Goal: Information Seeking & Learning: Learn about a topic

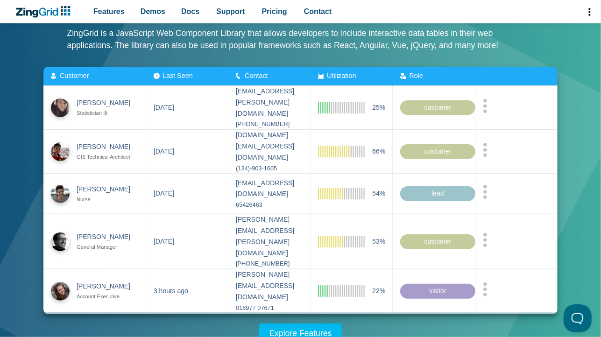
click at [328, 321] on zg-icon "nextpage" at bounding box center [323, 325] width 9 height 9
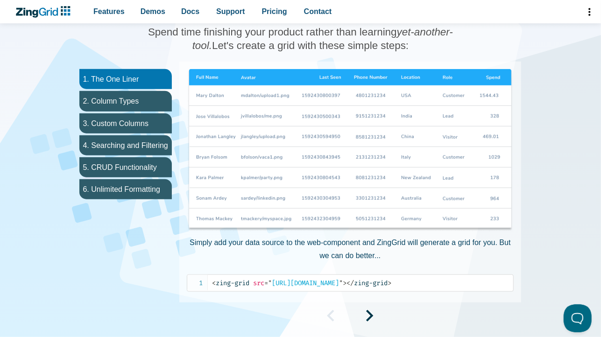
scroll to position [500, 0]
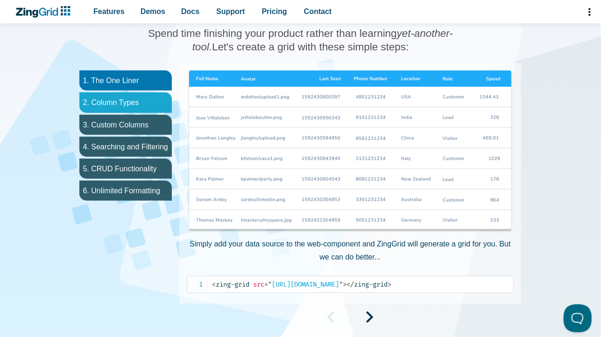
click at [115, 104] on li "2. Column Types" at bounding box center [125, 102] width 92 height 20
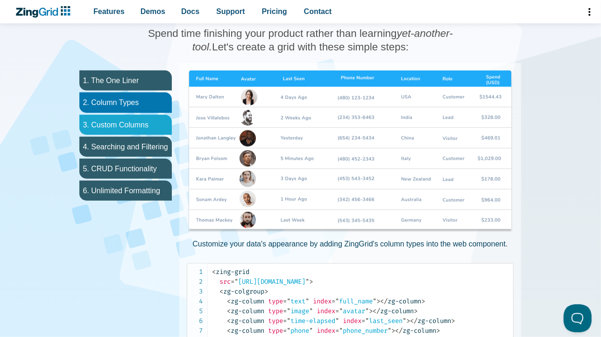
click at [118, 131] on li "3. Custom Columns" at bounding box center [125, 125] width 92 height 20
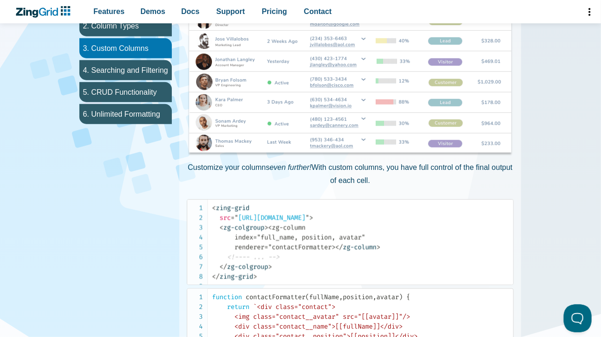
scroll to position [591, 0]
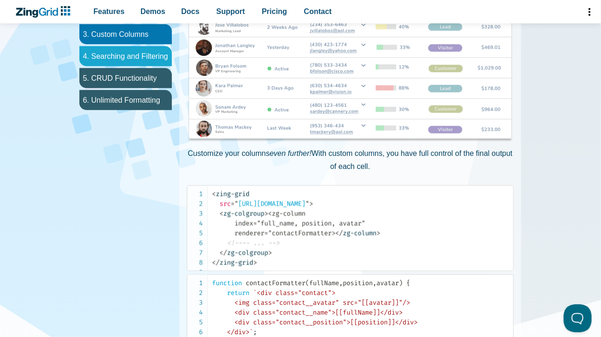
click at [124, 65] on li "4. Searching and Filtering" at bounding box center [125, 56] width 92 height 20
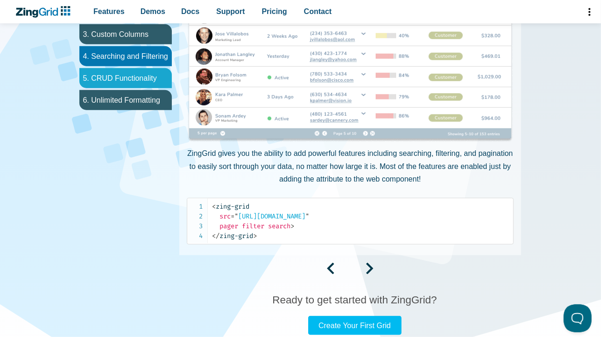
click at [122, 85] on li "5. CRUD Functionality" at bounding box center [125, 78] width 92 height 20
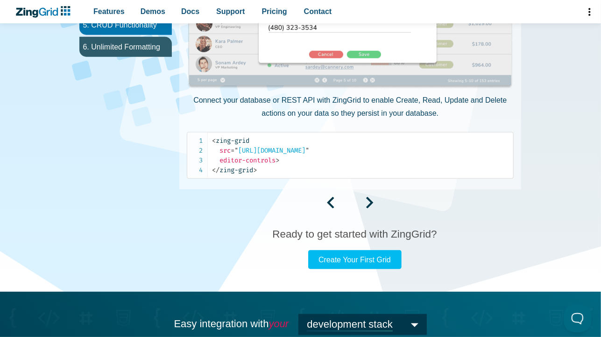
scroll to position [644, 0]
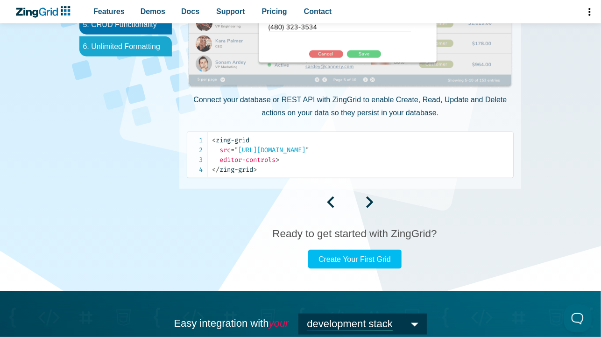
click at [126, 44] on li "6. Unlimited Formatting" at bounding box center [125, 46] width 92 height 20
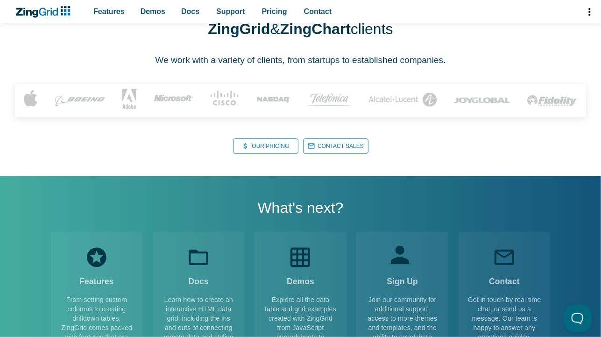
scroll to position [1210, 0]
click at [257, 153] on link "Our Pricing Our Pricing" at bounding box center [265, 145] width 65 height 15
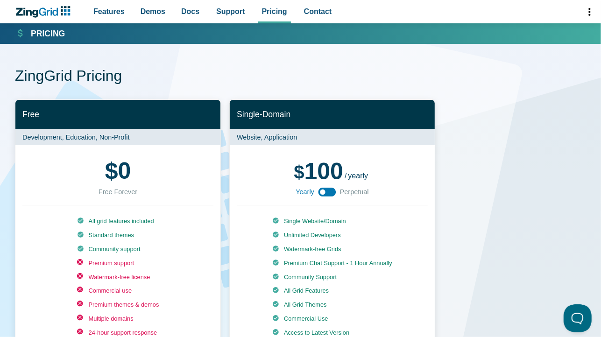
click at [319, 197] on use "App Content" at bounding box center [328, 192] width 18 height 9
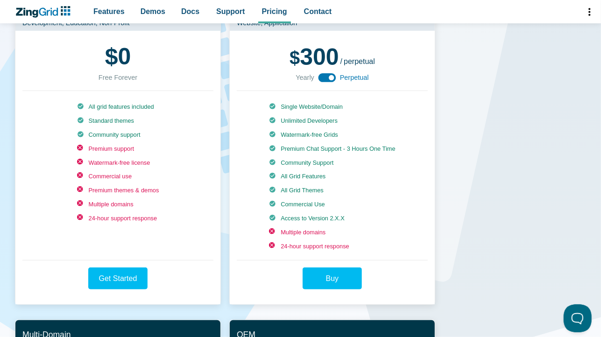
scroll to position [117, 0]
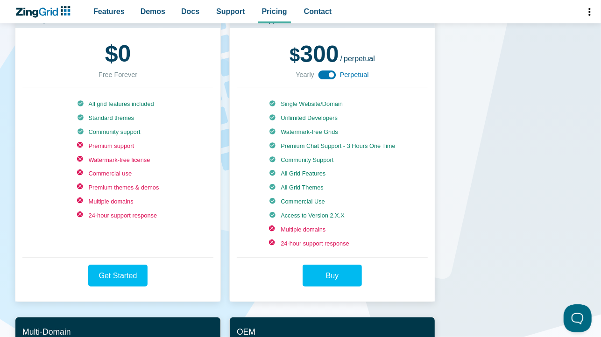
drag, startPoint x: 491, startPoint y: 160, endPoint x: 534, endPoint y: 219, distance: 73.6
drag, startPoint x: 534, startPoint y: 219, endPoint x: 468, endPoint y: 238, distance: 68.9
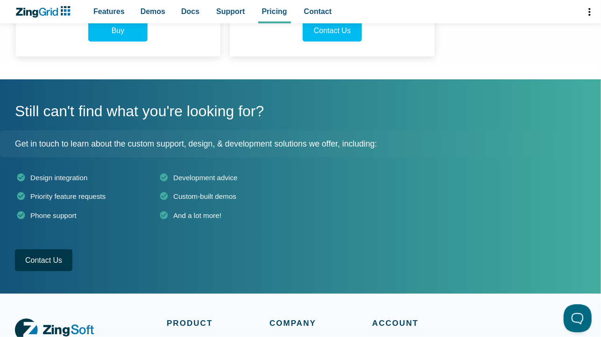
scroll to position [670, 0]
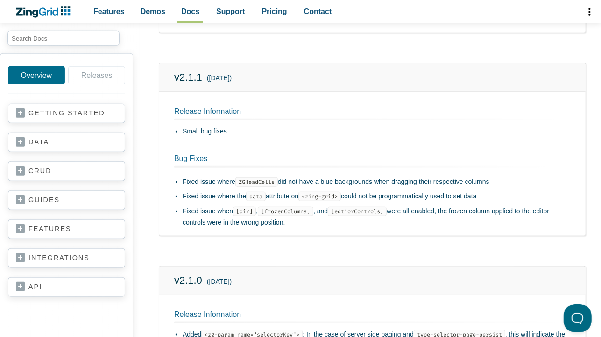
scroll to position [523, 0]
